Goal: Find specific page/section: Find specific page/section

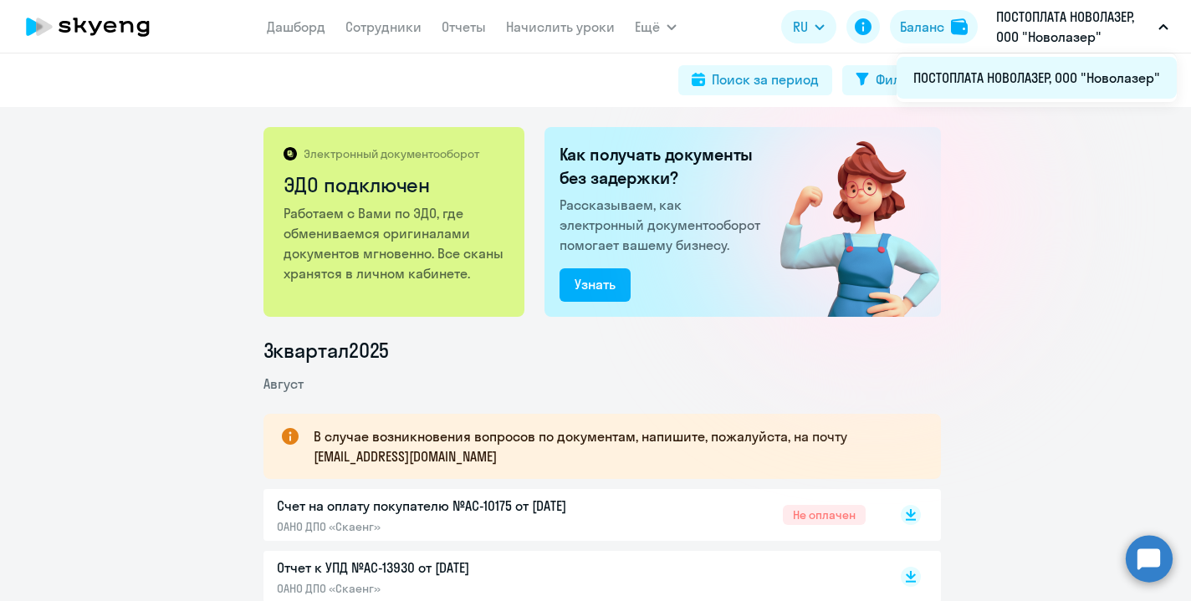
scroll to position [14, 0]
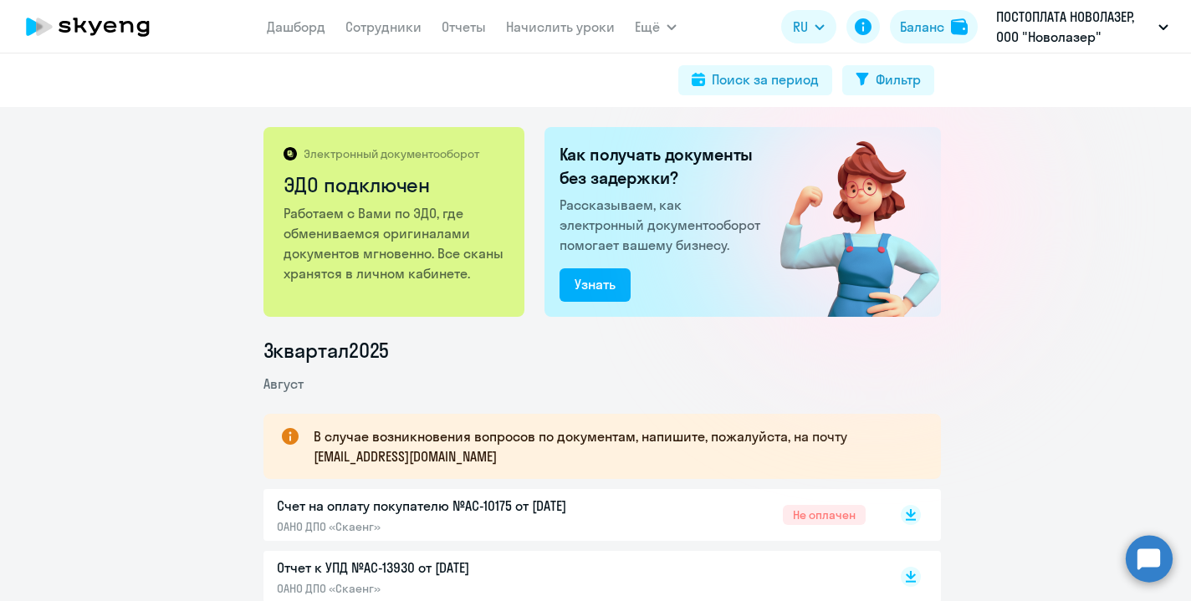
scroll to position [102, 0]
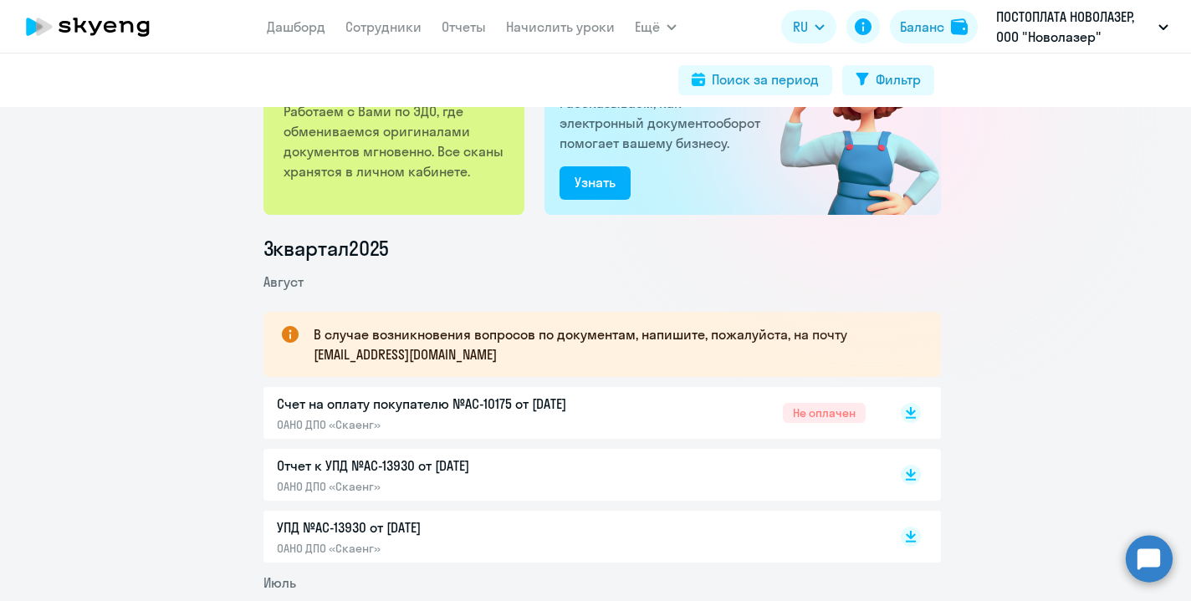
click at [444, 402] on p "Счет на оплату покупателю №AC-10175 от [DATE]" at bounding box center [452, 404] width 351 height 20
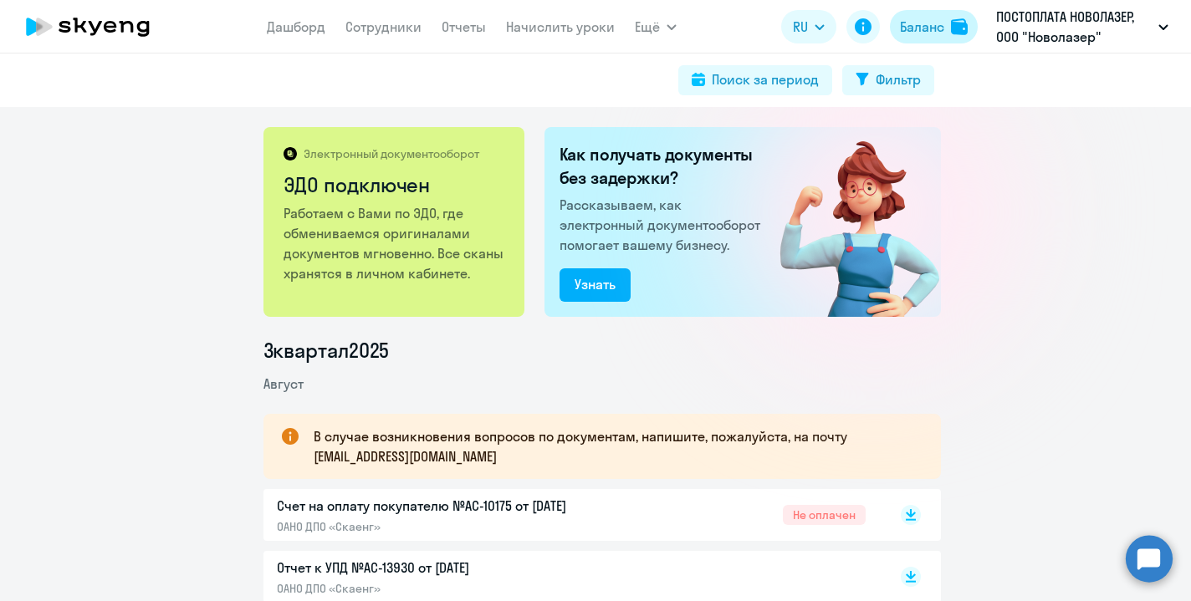
click at [938, 28] on div "Баланс" at bounding box center [922, 27] width 44 height 20
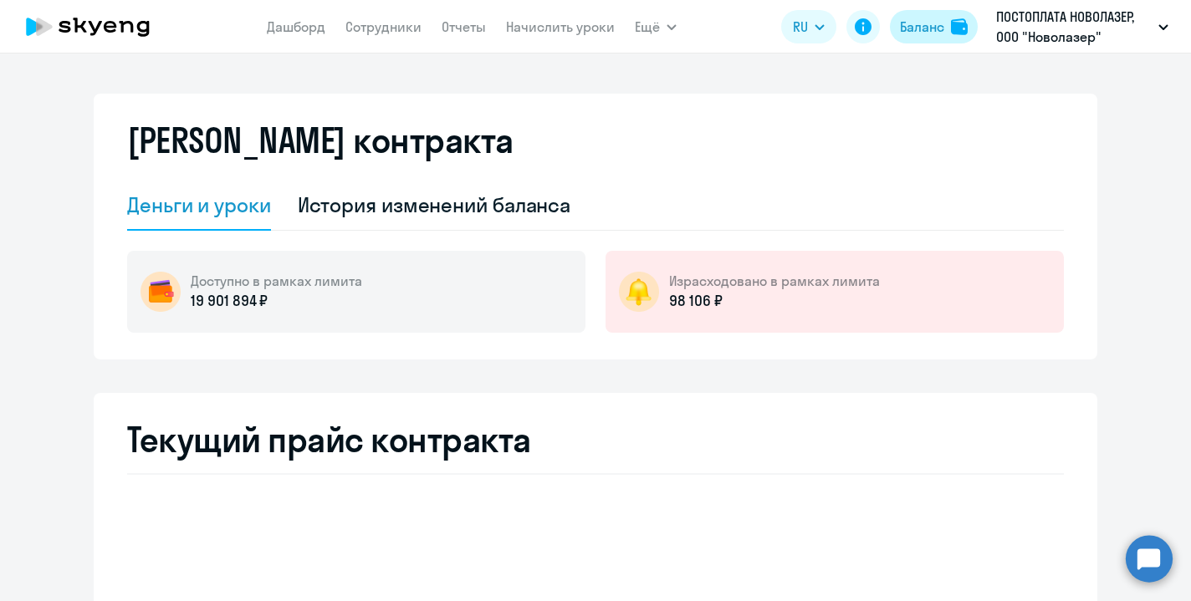
select select "english_adult_not_native_speaker"
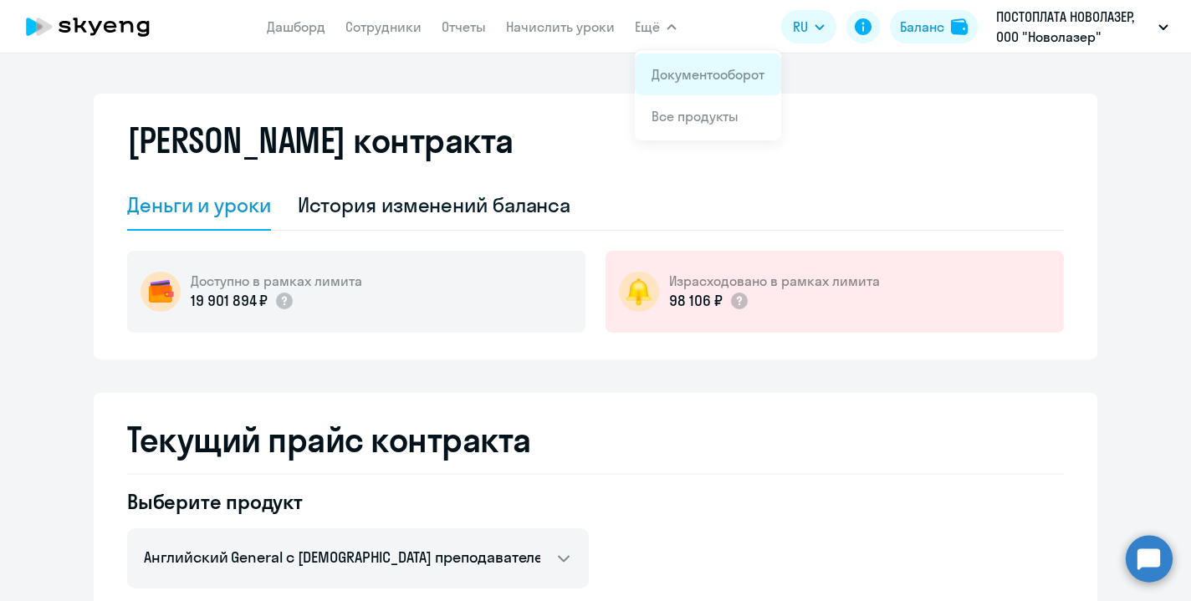
click at [667, 67] on link "Документооборот" at bounding box center [707, 74] width 113 height 17
